Goal: Check status

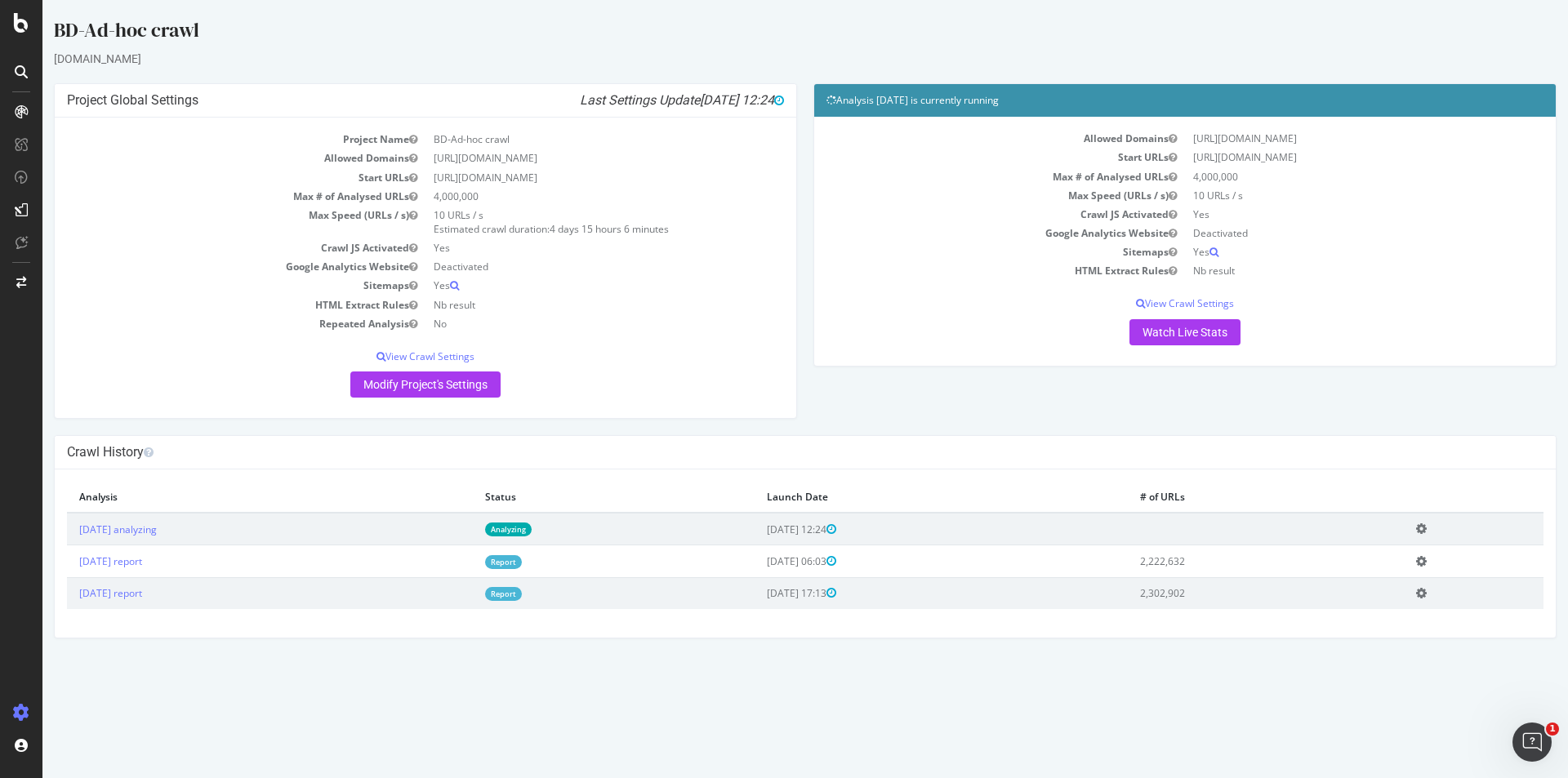
drag, startPoint x: 499, startPoint y: 212, endPoint x: 268, endPoint y: 196, distance: 231.6
click at [268, 196] on tbody "Project Name BD-Ad-hoc crawl Allowed Domains [URL][DOMAIN_NAME] Start URLs [URL…" at bounding box center [425, 231] width 717 height 203
click at [509, 216] on td "10 URLs / s Estimated crawl duration: 4 days 15 hours 6 minutes" at bounding box center [604, 222] width 359 height 33
drag, startPoint x: 509, startPoint y: 219, endPoint x: 273, endPoint y: 194, distance: 237.3
click at [273, 194] on tbody "Project Name BD-Ad-hoc crawl Allowed Domains [URL][DOMAIN_NAME] Start URLs [URL…" at bounding box center [425, 231] width 717 height 203
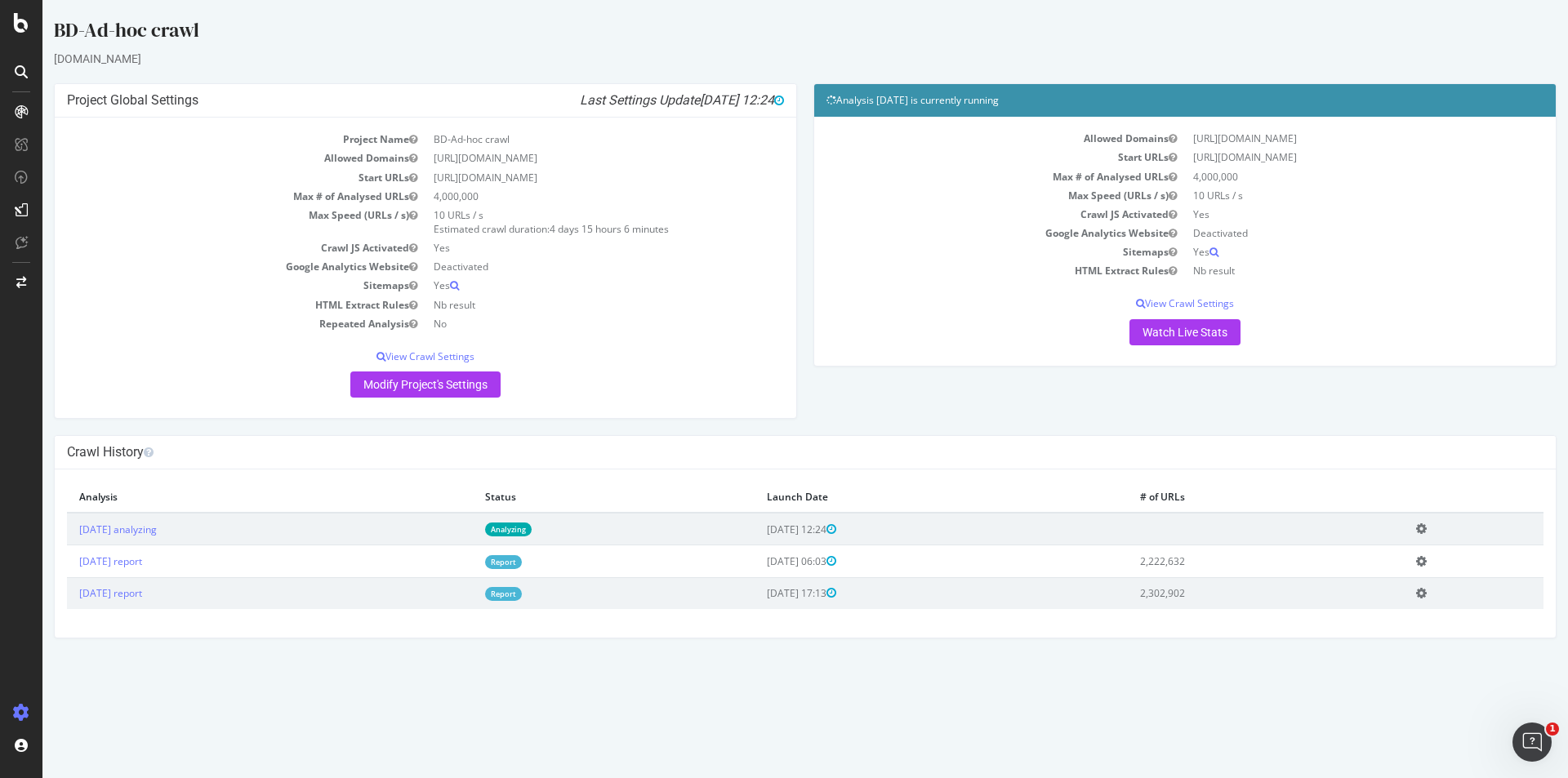
click at [514, 209] on td "10 URLs / s Estimated crawl duration: 4 days 15 hours 6 minutes" at bounding box center [604, 222] width 359 height 33
drag, startPoint x: 513, startPoint y: 213, endPoint x: 272, endPoint y: 191, distance: 242.0
click at [272, 191] on tbody "Project Name BD-Ad-hoc crawl Allowed Domains [URL][DOMAIN_NAME] Start URLs [URL…" at bounding box center [425, 231] width 717 height 203
click at [520, 212] on td "10 URLs / s Estimated crawl duration: 4 days 15 hours 6 minutes" at bounding box center [604, 222] width 359 height 33
drag, startPoint x: 439, startPoint y: 218, endPoint x: 257, endPoint y: 197, distance: 183.2
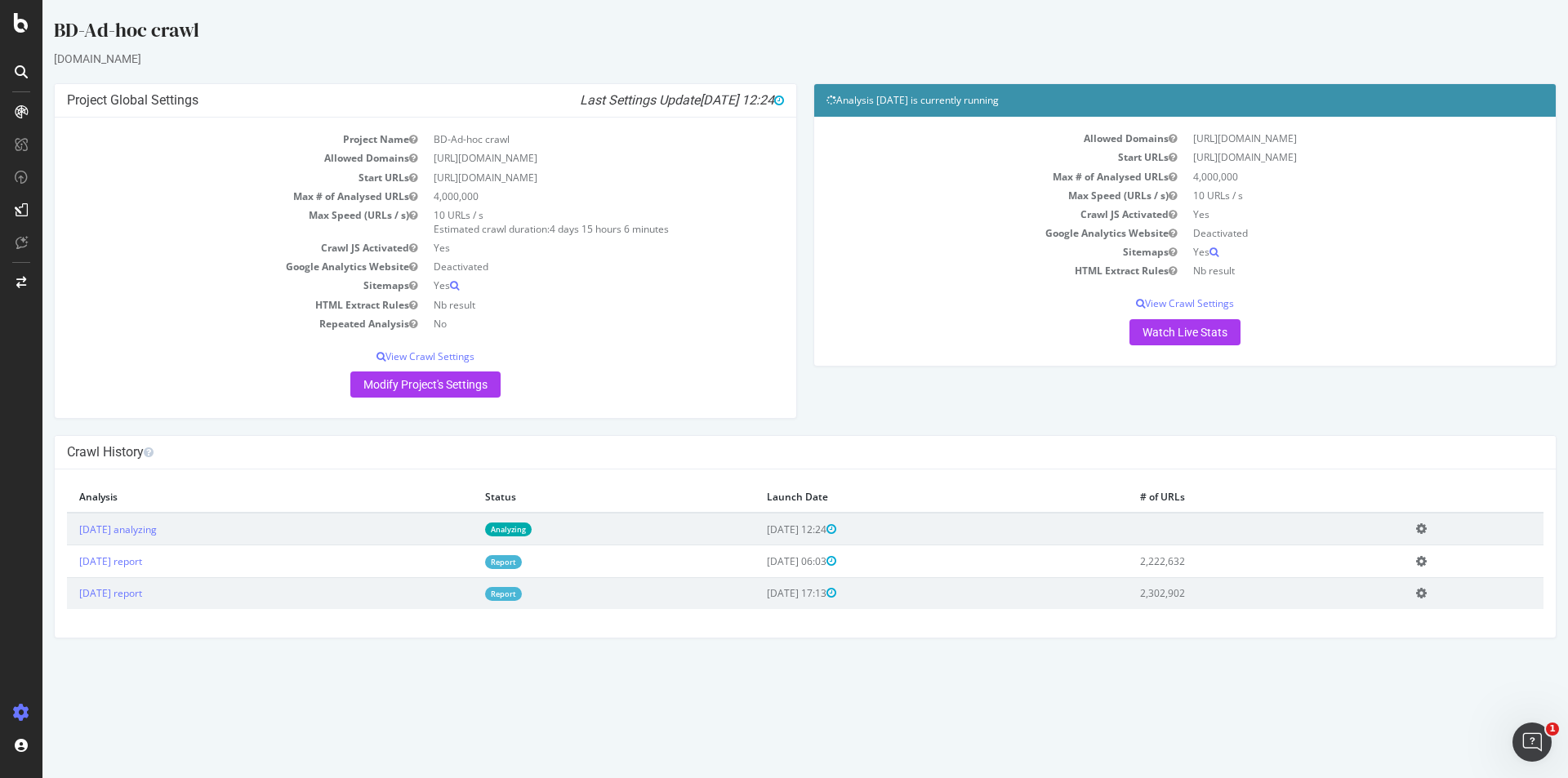
click at [257, 197] on tbody "Project Name BD-Ad-hoc crawl Allowed Domains [URL][DOMAIN_NAME] Start URLs [URL…" at bounding box center [425, 231] width 717 height 203
